Goal: Information Seeking & Learning: Learn about a topic

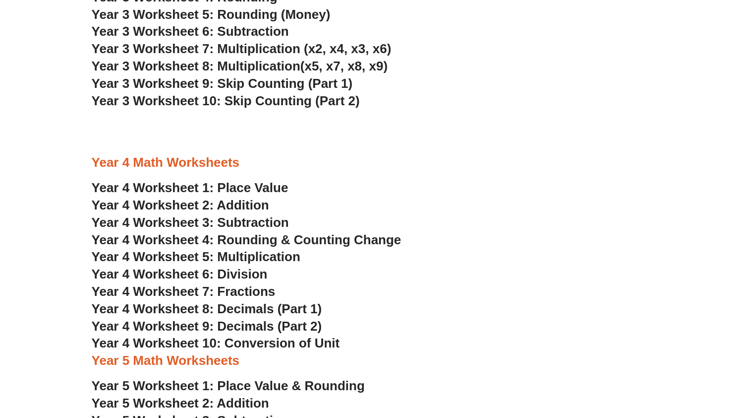
scroll to position [1361, 0]
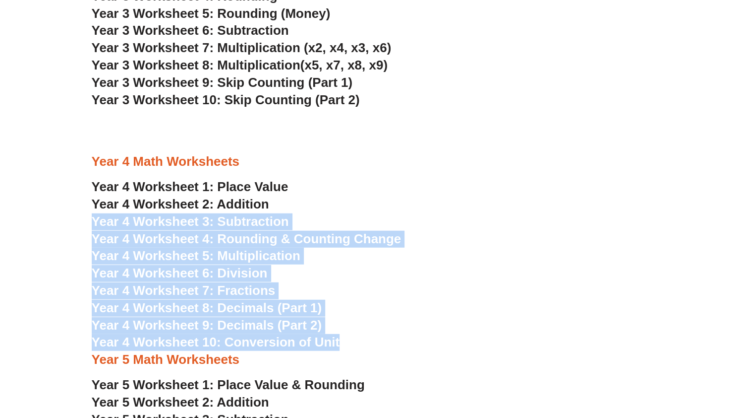
drag, startPoint x: 469, startPoint y: 211, endPoint x: 447, endPoint y: 351, distance: 142.0
click at [476, 299] on h3 "Year 4 Worksheet 7: Fractions" at bounding box center [369, 290] width 555 height 17
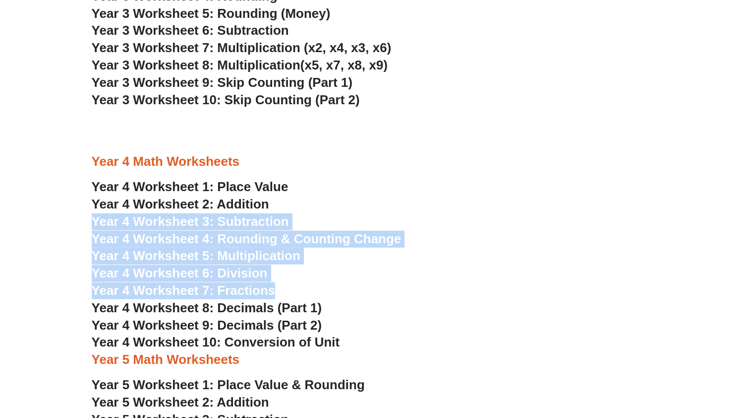
drag, startPoint x: 476, startPoint y: 299, endPoint x: 507, endPoint y: 191, distance: 111.6
click at [507, 191] on h3 "Year 4 Worksheet 1: Place Value" at bounding box center [369, 187] width 555 height 17
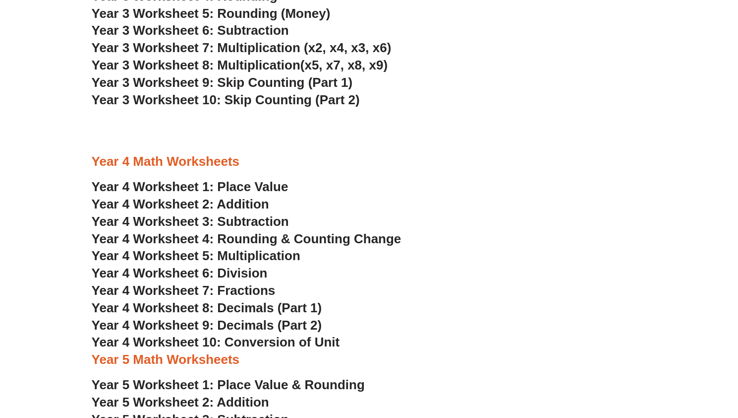
click at [507, 191] on h3 "Year 4 Worksheet 1: Place Value" at bounding box center [369, 187] width 555 height 17
click at [477, 342] on h3 "Year 4 Worksheet 10: Conversion of Unit" at bounding box center [369, 342] width 555 height 17
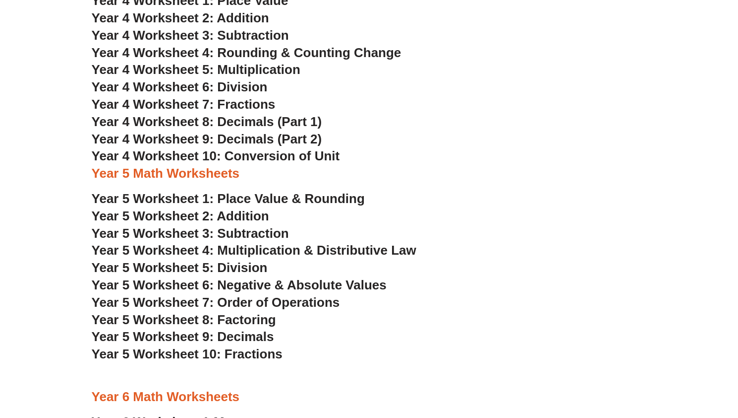
scroll to position [1548, 0]
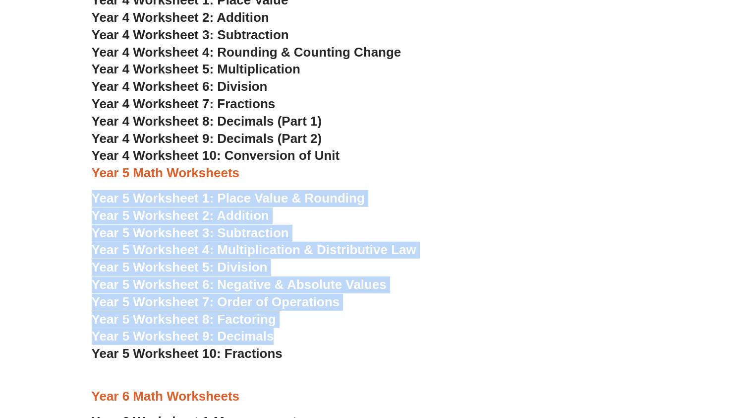
drag, startPoint x: 529, startPoint y: 179, endPoint x: 489, endPoint y: 341, distance: 166.4
click at [489, 341] on div "Year 4 Math Worksheets Year 4 Worksheet 1: Place Value Year 4 Worksheet 2: Addi…" at bounding box center [369, 276] width 565 height 628
click at [489, 341] on h3 "Year 5 Worksheet 9: Decimals" at bounding box center [369, 336] width 555 height 17
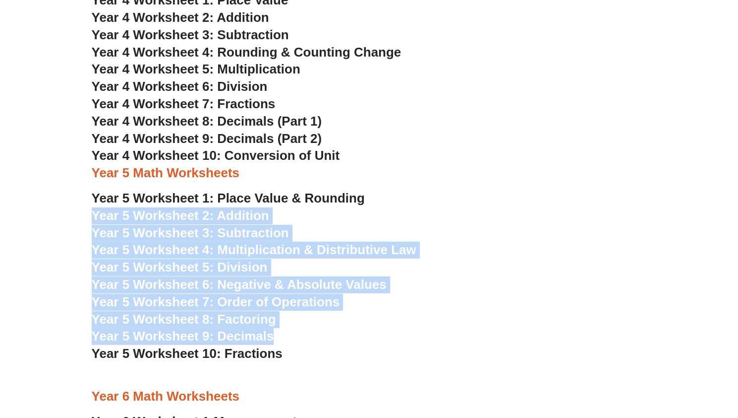
drag, startPoint x: 489, startPoint y: 341, endPoint x: 535, endPoint y: 185, distance: 162.3
click at [535, 185] on div "Year 4 Math Worksheets Year 4 Worksheet 1: Place Value Year 4 Worksheet 2: Addi…" at bounding box center [369, 276] width 565 height 628
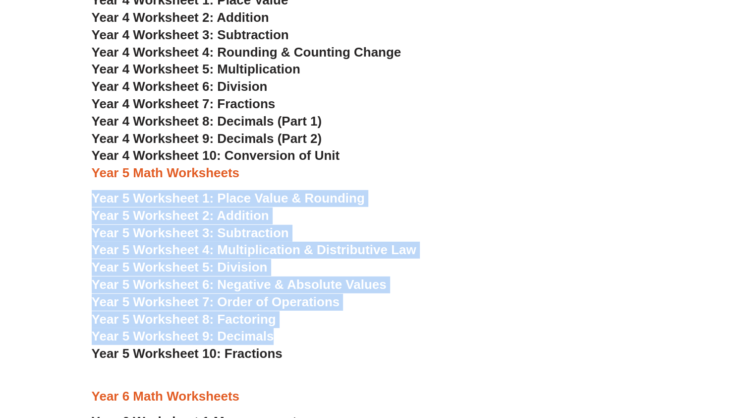
click at [535, 185] on div at bounding box center [369, 185] width 555 height 7
drag, startPoint x: 535, startPoint y: 185, endPoint x: 489, endPoint y: 328, distance: 150.1
click at [489, 328] on div "Year 4 Math Worksheets Year 4 Worksheet 1: Place Value Year 4 Worksheet 2: Addi…" at bounding box center [369, 276] width 565 height 628
click at [489, 328] on h3 "Year 5 Worksheet 9: Decimals" at bounding box center [369, 336] width 555 height 17
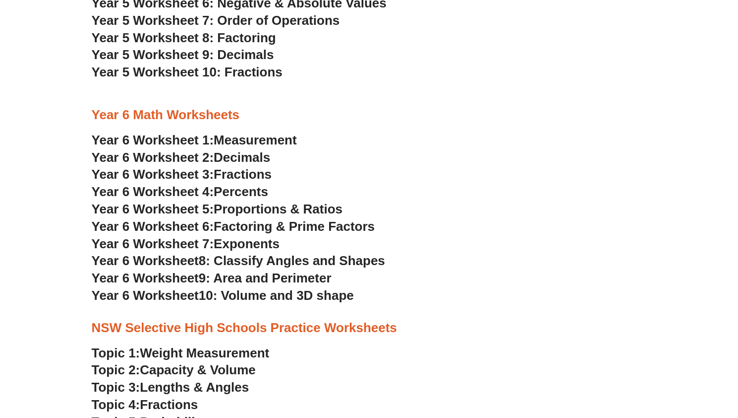
scroll to position [1829, 0]
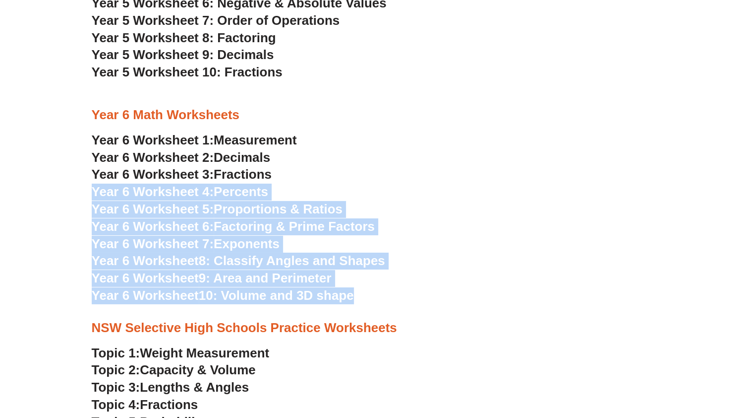
drag, startPoint x: 488, startPoint y: 175, endPoint x: 444, endPoint y: 304, distance: 136.6
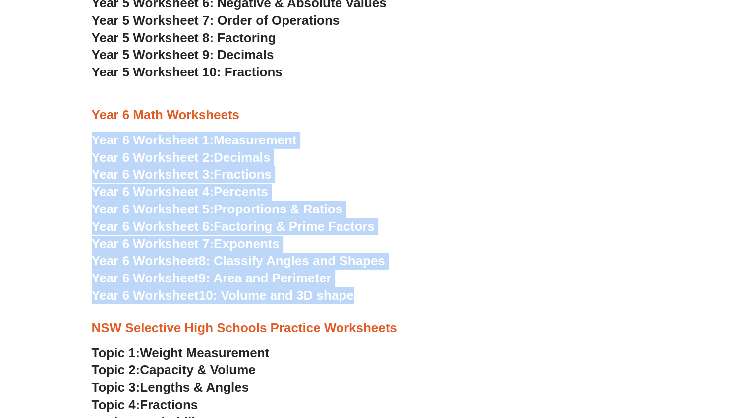
drag, startPoint x: 444, startPoint y: 304, endPoint x: 489, endPoint y: 121, distance: 188.7
click at [489, 121] on h3 "Year 6 Math Worksheets" at bounding box center [369, 115] width 555 height 17
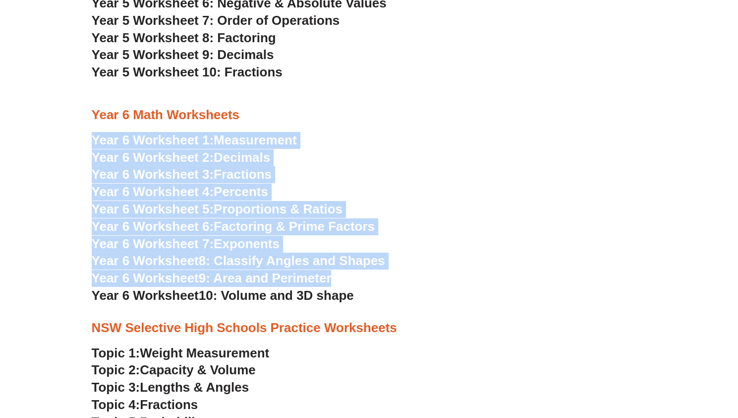
drag, startPoint x: 489, startPoint y: 121, endPoint x: 457, endPoint y: 282, distance: 164.7
click at [457, 282] on h3 "Year 6 Worksheet 9: Area and Perimeter" at bounding box center [369, 278] width 555 height 17
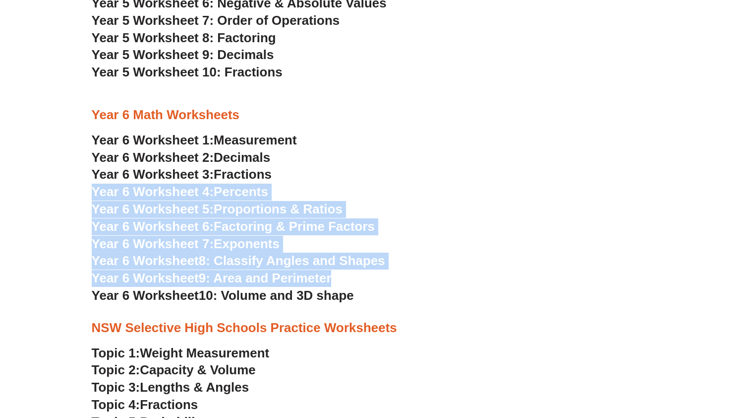
drag, startPoint x: 457, startPoint y: 282, endPoint x: 486, endPoint y: 160, distance: 125.7
click at [486, 160] on h3 "Year 6 Worksheet 2: Decimals" at bounding box center [369, 157] width 555 height 17
drag, startPoint x: 486, startPoint y: 160, endPoint x: 458, endPoint y: 274, distance: 117.3
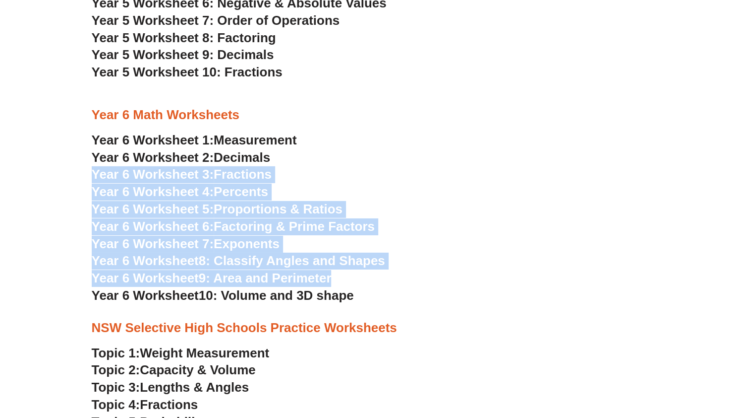
click at [458, 274] on h3 "Year 6 Worksheet 9: Area and Perimeter" at bounding box center [369, 278] width 555 height 17
drag, startPoint x: 458, startPoint y: 274, endPoint x: 486, endPoint y: 141, distance: 135.7
click at [486, 141] on h3 "Year 6 Worksheet 1: Measurement" at bounding box center [369, 140] width 555 height 17
drag, startPoint x: 486, startPoint y: 141, endPoint x: 448, endPoint y: 285, distance: 149.2
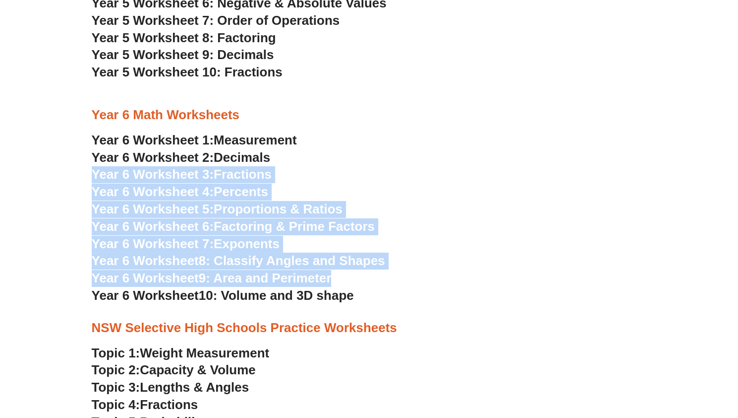
click at [448, 285] on h3 "Year 6 Worksheet 9: Area and Perimeter" at bounding box center [369, 278] width 555 height 17
drag, startPoint x: 448, startPoint y: 285, endPoint x: 489, endPoint y: 143, distance: 148.2
click at [489, 143] on h3 "Year 6 Worksheet 1: Measurement" at bounding box center [369, 140] width 555 height 17
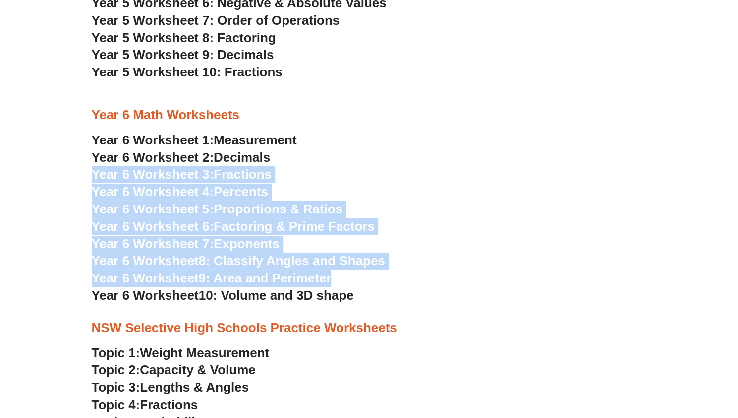
drag, startPoint x: 489, startPoint y: 143, endPoint x: 455, endPoint y: 281, distance: 142.4
click at [459, 266] on h3 "Year 6 Worksheet 8: Classify Angles and Shapes" at bounding box center [369, 260] width 555 height 17
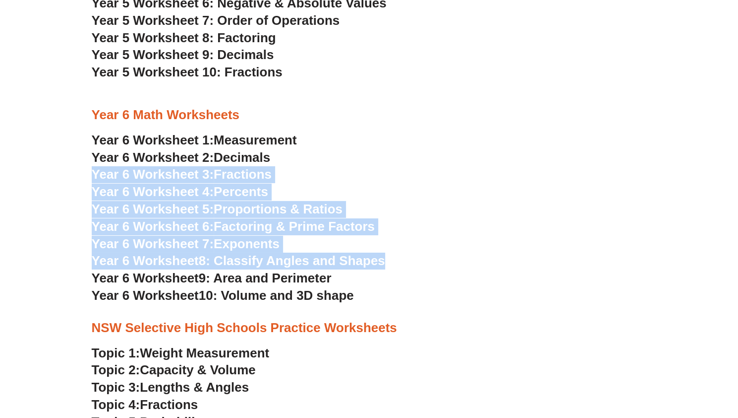
drag, startPoint x: 459, startPoint y: 266, endPoint x: 490, endPoint y: 156, distance: 114.4
click at [490, 156] on h3 "Year 6 Worksheet 2: Decimals" at bounding box center [369, 157] width 555 height 17
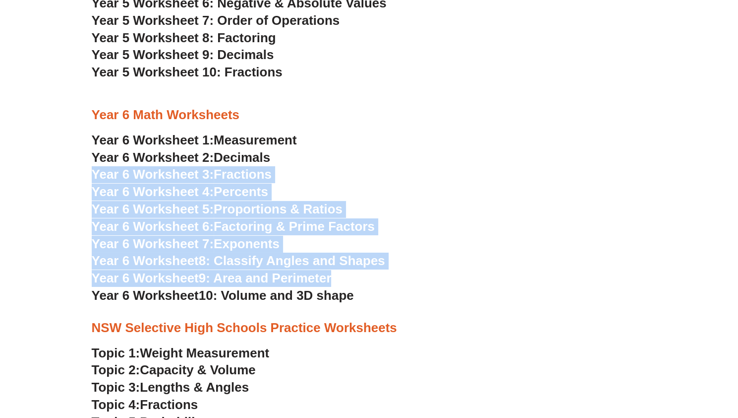
drag, startPoint x: 490, startPoint y: 156, endPoint x: 456, endPoint y: 285, distance: 133.8
click at [456, 285] on h3 "Year 6 Worksheet 9: Area and Perimeter" at bounding box center [369, 278] width 555 height 17
drag, startPoint x: 456, startPoint y: 285, endPoint x: 497, endPoint y: 145, distance: 145.8
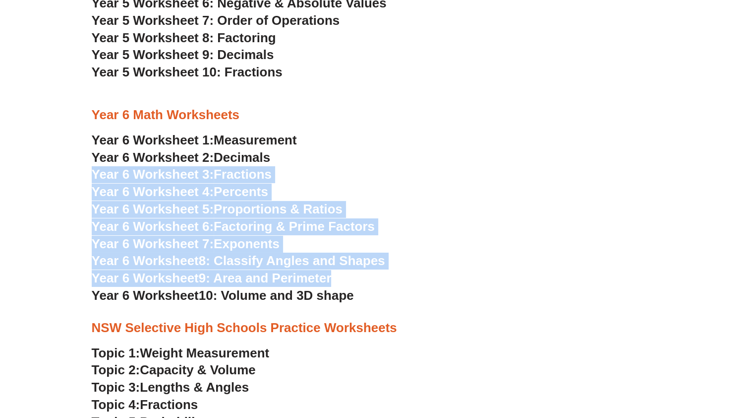
click at [497, 145] on h3 "Year 6 Worksheet 1: Measurement" at bounding box center [369, 140] width 555 height 17
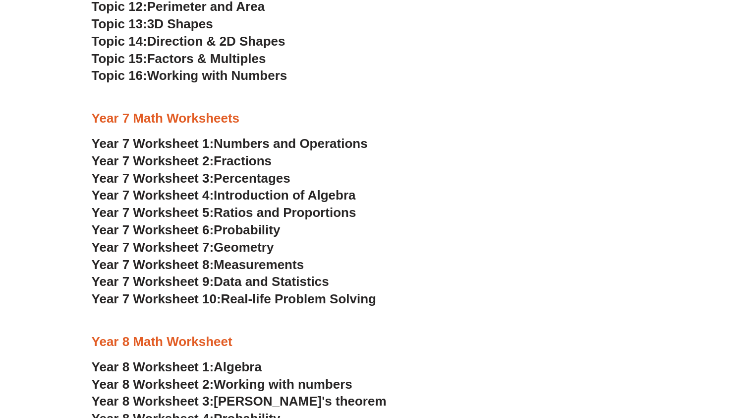
scroll to position [2366, 0]
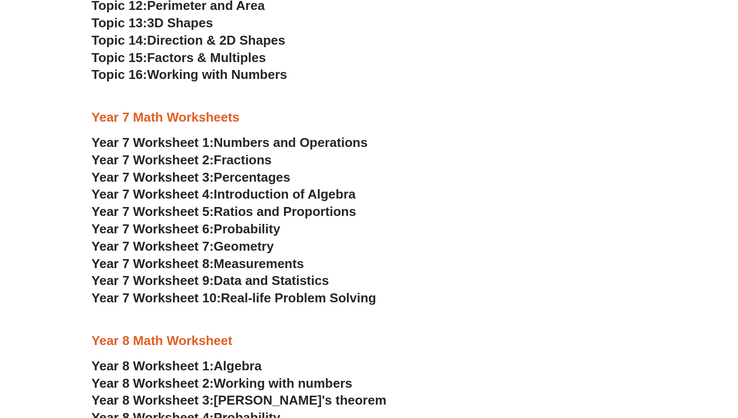
drag, startPoint x: 260, startPoint y: 279, endPoint x: 331, endPoint y: 123, distance: 170.5
click at [331, 123] on h3 "Year 7 Math Worksheets" at bounding box center [369, 117] width 555 height 17
